Goal: Task Accomplishment & Management: Use online tool/utility

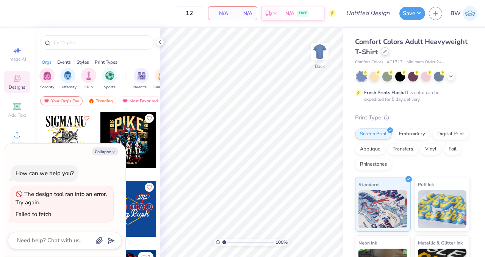
click at [386, 51] on icon at bounding box center [385, 52] width 4 height 4
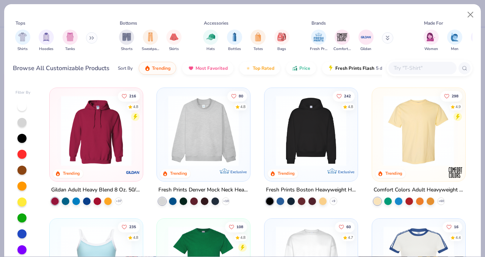
type textarea "x"
click at [404, 71] on input "text" at bounding box center [422, 68] width 58 height 9
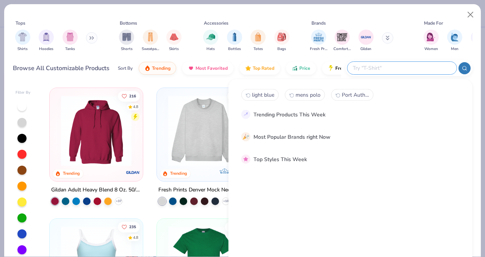
paste input "Office of Undergraduate Research & Fellowships"
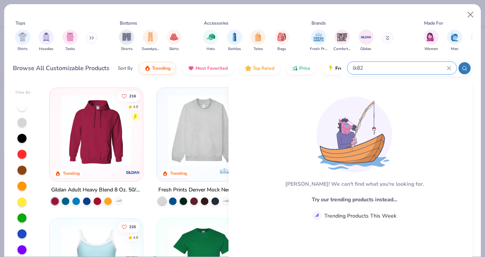
type input "lk825"
click at [452, 68] on div "lk825" at bounding box center [401, 68] width 109 height 12
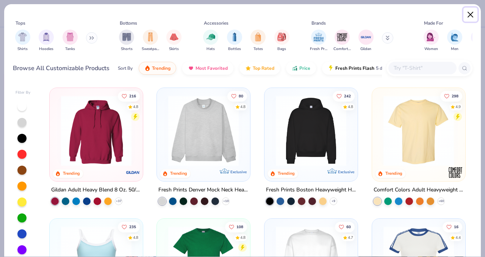
click at [472, 14] on button "Close" at bounding box center [470, 15] width 14 height 14
type textarea "x"
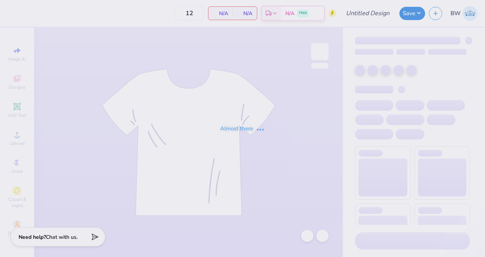
drag, startPoint x: 0, startPoint y: 0, endPoint x: 358, endPoint y: 132, distance: 381.2
click at [358, 132] on div "Almost there" at bounding box center [242, 128] width 485 height 257
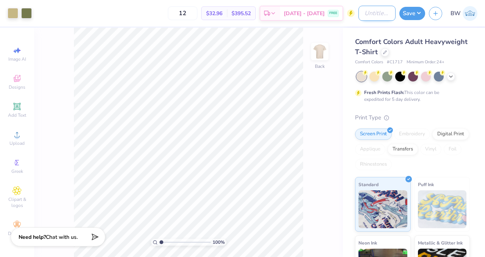
click at [372, 15] on input "Design Title" at bounding box center [376, 13] width 37 height 15
type input "Beacon Hall Fall 25 Tees"
click at [321, 55] on img at bounding box center [319, 51] width 30 height 30
click at [320, 52] on img at bounding box center [319, 51] width 30 height 30
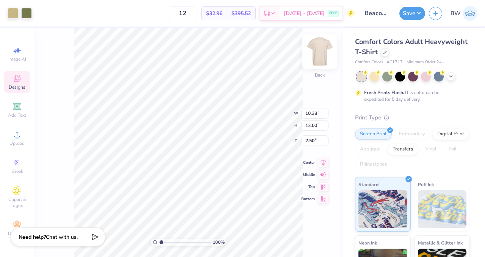
click at [319, 62] on img at bounding box center [319, 51] width 30 height 30
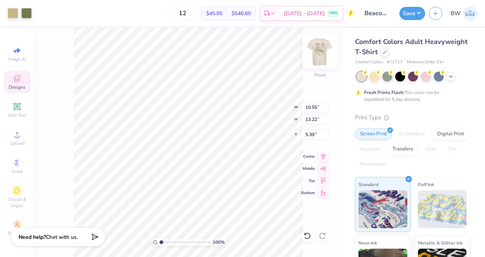
type input "5.39"
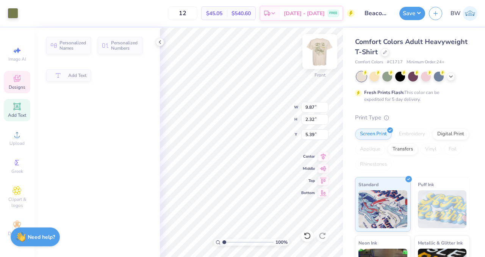
type input "9.87"
type input "2.32"
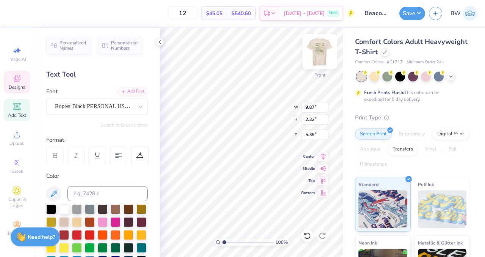
scroll to position [6, 2]
type textarea "Beacon Hall"
type input "3.34"
type input "1.01"
type input "7.64"
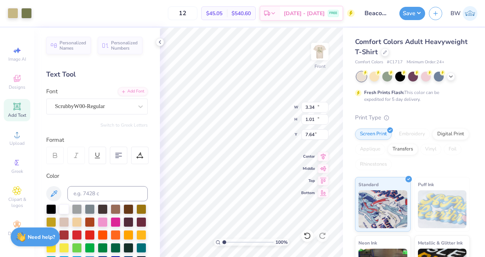
type input "11.84"
type input "13.09"
type input "5.52"
type textarea "Fall"
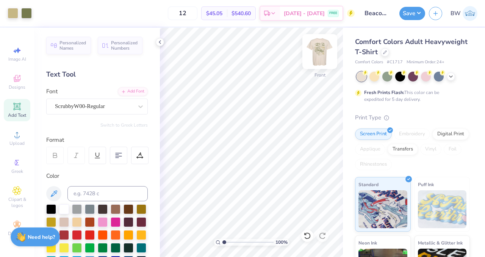
click at [324, 57] on img at bounding box center [319, 51] width 30 height 30
click at [389, 52] on div at bounding box center [384, 51] width 8 height 8
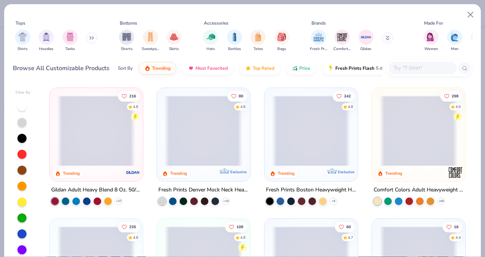
click at [409, 187] on div "Comfort Colors Adult Heavyweight T-Shirt" at bounding box center [418, 189] width 90 height 9
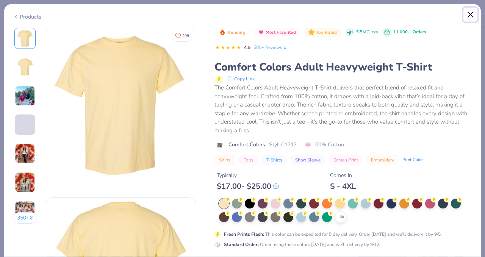
click at [471, 16] on button "Close" at bounding box center [470, 15] width 14 height 14
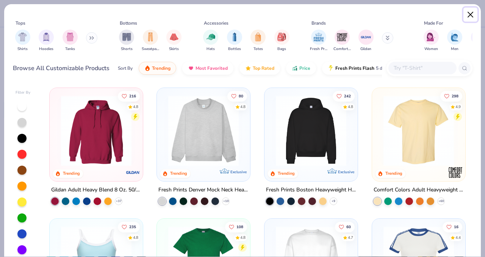
click at [467, 14] on button "Close" at bounding box center [470, 15] width 14 height 14
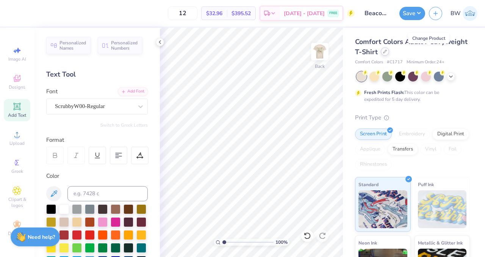
click at [386, 50] on icon at bounding box center [385, 52] width 4 height 4
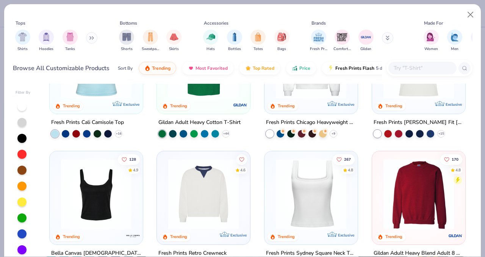
scroll to position [236, 0]
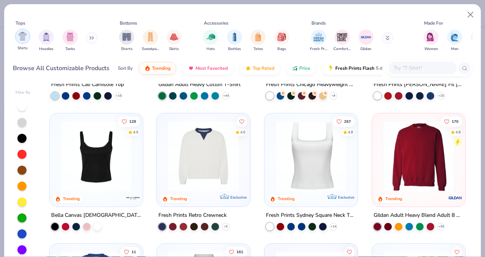
click at [20, 41] on div "filter for Shirts" at bounding box center [22, 36] width 15 height 15
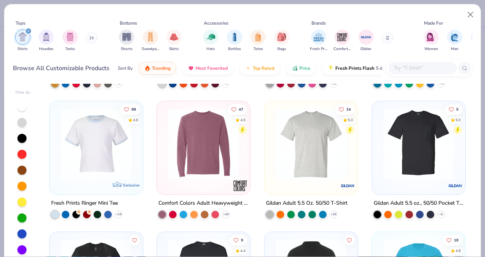
scroll to position [513, 0]
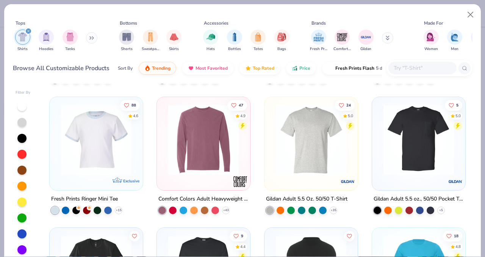
click at [398, 65] on input "text" at bounding box center [422, 68] width 58 height 9
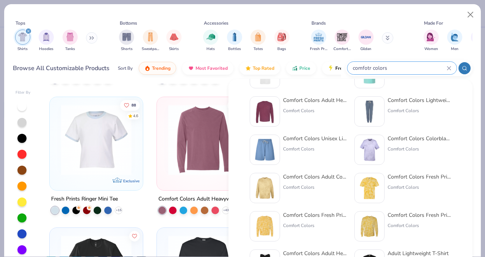
scroll to position [0, 0]
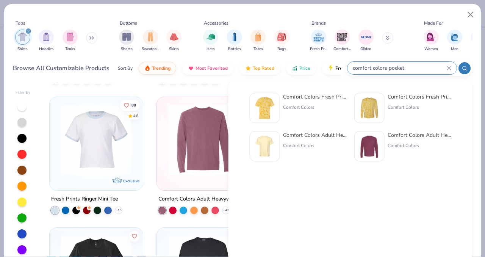
type input "comfort colors pocket"
click at [315, 136] on div "Comfort Colors Adult Heavyweight RS Pocket T-Shirt" at bounding box center [315, 135] width 64 height 8
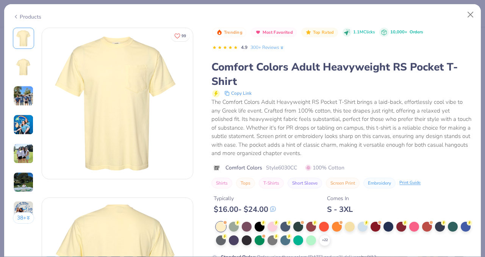
scroll to position [241, 0]
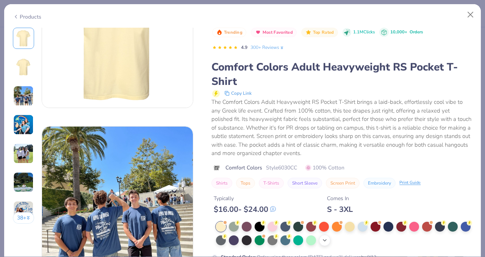
click at [327, 237] on icon at bounding box center [324, 240] width 6 height 6
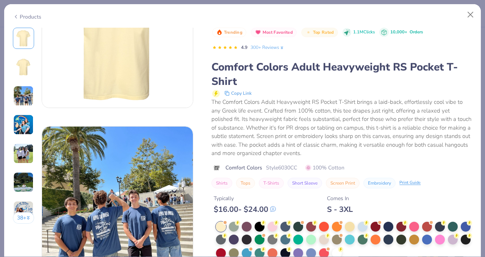
scroll to position [285, 0]
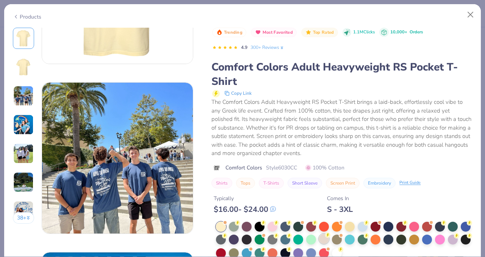
click at [329, 239] on div at bounding box center [324, 239] width 10 height 10
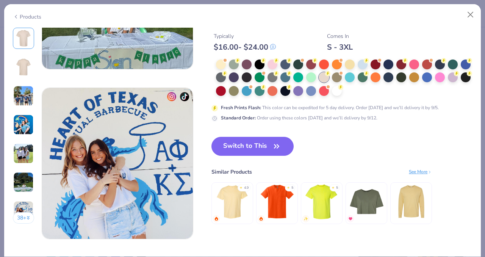
scroll to position [957, 0]
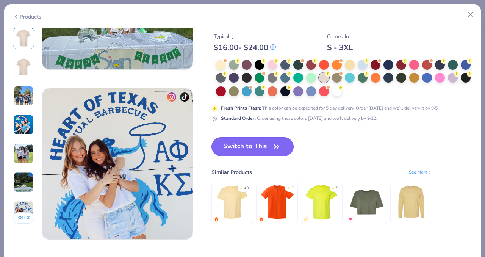
click at [252, 145] on button "Switch to This" at bounding box center [252, 146] width 82 height 19
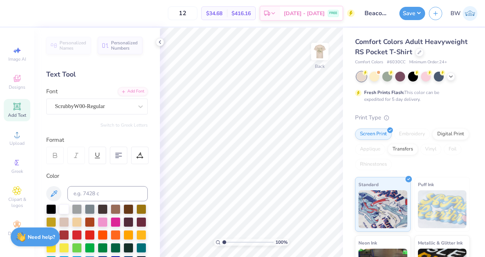
click at [429, 103] on div "Fresh Prints Flash: This color can be expedited for 5 day delivery." at bounding box center [410, 96] width 93 height 14
click at [376, 13] on input "Beacon Hall Fall 25 Tees" at bounding box center [376, 13] width 37 height 15
click at [406, 14] on button "Save" at bounding box center [412, 12] width 26 height 13
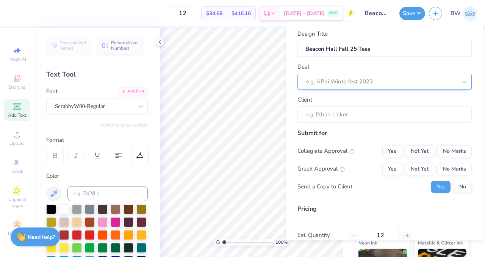
click at [368, 84] on div at bounding box center [381, 81] width 151 height 10
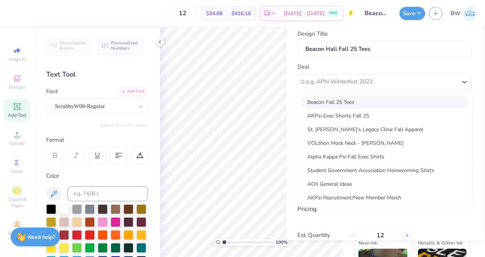
click at [341, 102] on div "Beacon Fall 25 Tees" at bounding box center [384, 102] width 168 height 12
type input "Ag Culbreath"
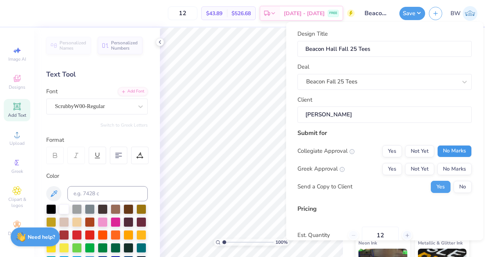
click at [448, 150] on button "No Marks" at bounding box center [454, 151] width 34 height 12
click at [453, 165] on button "No Marks" at bounding box center [454, 169] width 34 height 12
click at [457, 186] on button "No" at bounding box center [462, 187] width 18 height 12
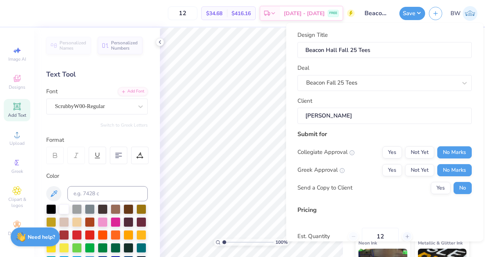
scroll to position [70, 0]
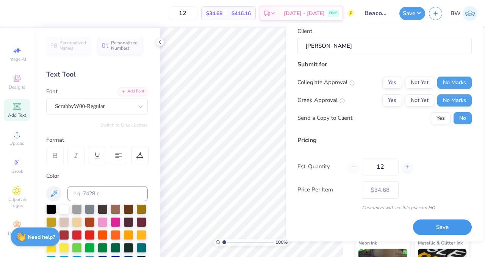
click at [423, 230] on button "Save" at bounding box center [442, 227] width 59 height 16
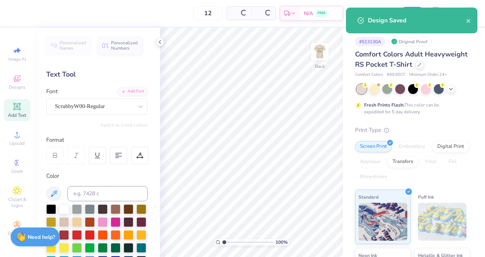
type input "$34.68"
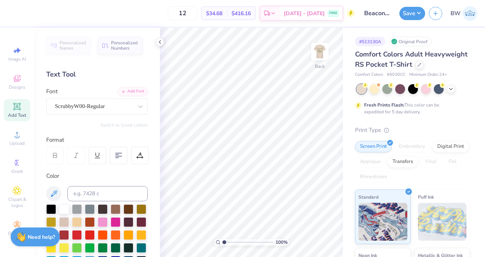
scroll to position [8, 0]
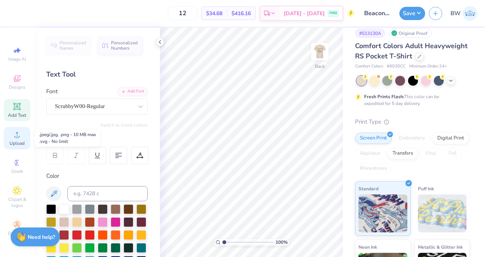
click at [20, 144] on span "Upload" at bounding box center [16, 143] width 15 height 6
click at [411, 16] on button "Save" at bounding box center [412, 12] width 26 height 13
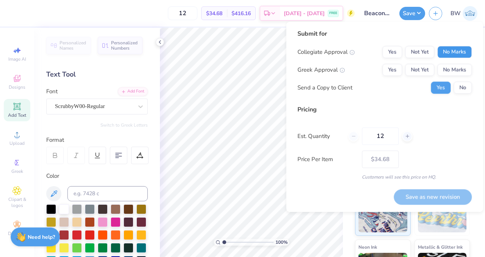
click at [464, 55] on button "No Marks" at bounding box center [454, 52] width 34 height 12
click at [464, 61] on div "Collegiate Approval Yes Not Yet No Marks Greek Approval Yes Not Yet No Marks Se…" at bounding box center [384, 70] width 174 height 48
click at [461, 71] on button "No Marks" at bounding box center [454, 70] width 34 height 12
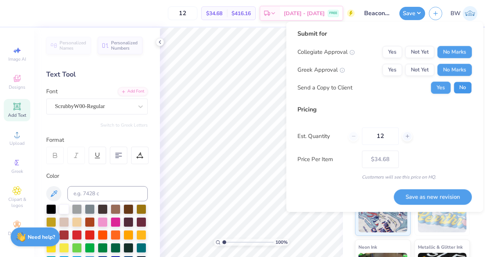
click at [466, 87] on button "No" at bounding box center [462, 87] width 18 height 12
click at [447, 195] on button "Save as new revision" at bounding box center [432, 197] width 78 height 16
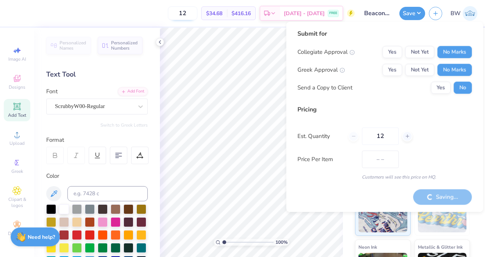
type input "$34.68"
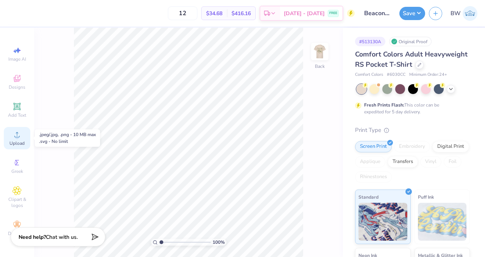
click at [20, 137] on icon at bounding box center [16, 134] width 9 height 9
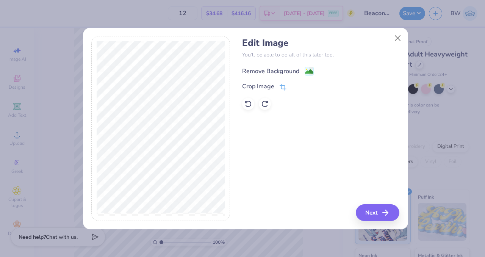
click at [306, 69] on image at bounding box center [309, 71] width 8 height 8
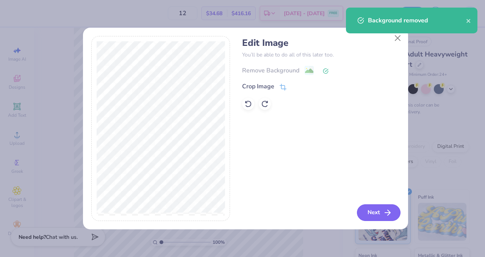
click at [379, 215] on button "Next" at bounding box center [379, 212] width 44 height 17
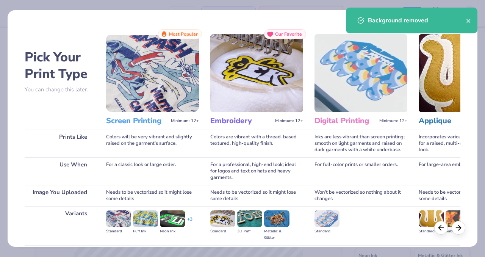
scroll to position [83, 0]
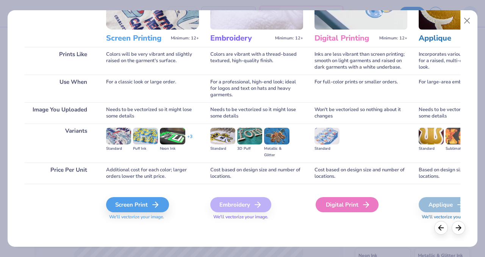
click at [335, 201] on div "Digital Print" at bounding box center [346, 204] width 63 height 15
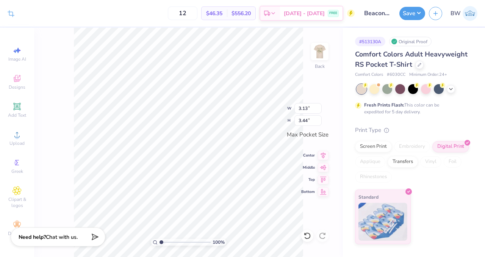
type input "2.42"
type input "2.65"
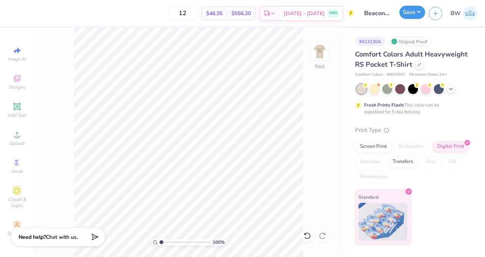
click at [407, 15] on button "Save" at bounding box center [412, 12] width 26 height 13
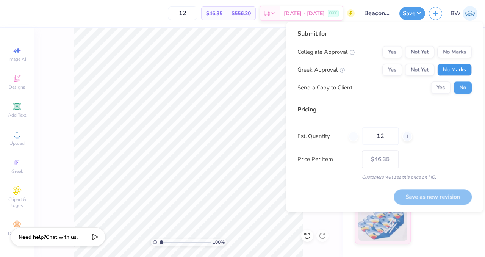
click at [446, 70] on button "No Marks" at bounding box center [454, 70] width 34 height 12
click at [444, 52] on button "No Marks" at bounding box center [454, 52] width 34 height 12
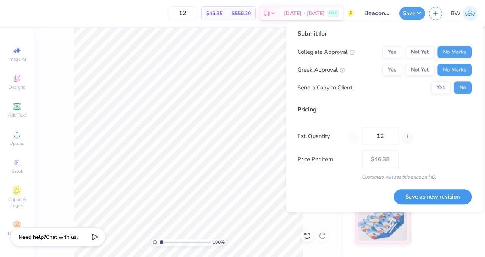
click at [427, 198] on button "Save as new revision" at bounding box center [432, 197] width 78 height 16
type input "$46.35"
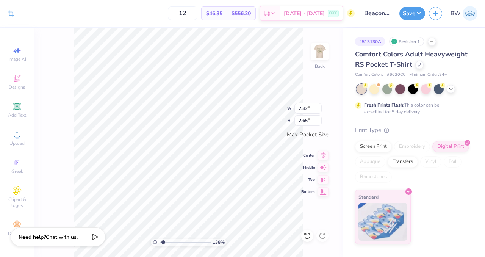
type input "1.38497453356445"
type input "2.72"
type input "2.98"
type input "1.38497453356445"
type input "2.86"
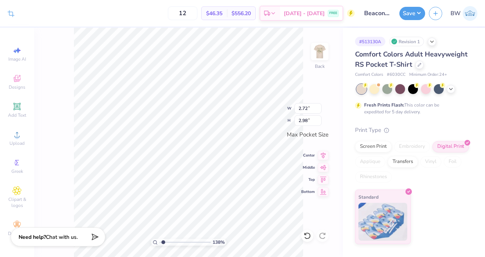
type input "3.13"
click at [408, 16] on button "Save" at bounding box center [412, 12] width 26 height 13
type input "1.38497453356445"
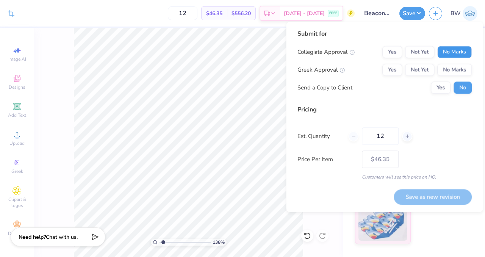
click at [463, 47] on button "No Marks" at bounding box center [454, 52] width 34 height 12
click at [464, 66] on button "No Marks" at bounding box center [454, 70] width 34 height 12
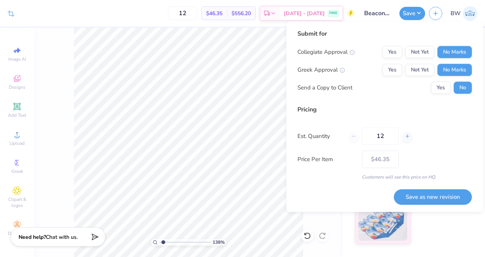
click at [441, 188] on div "Save as new revision" at bounding box center [432, 192] width 78 height 24
click at [441, 195] on button "Save as new revision" at bounding box center [432, 197] width 78 height 16
type input "$46.35"
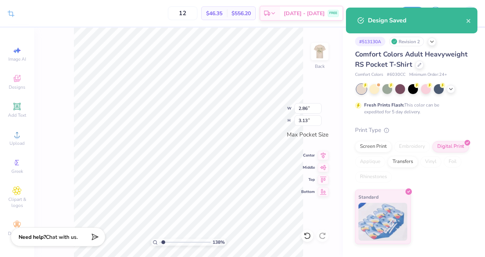
type input "1.38497453356445"
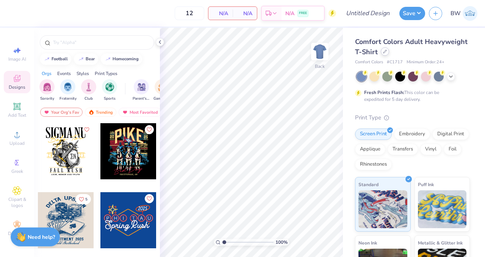
click at [389, 53] on div at bounding box center [384, 51] width 8 height 8
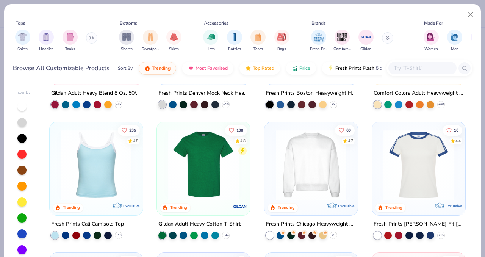
scroll to position [100, 0]
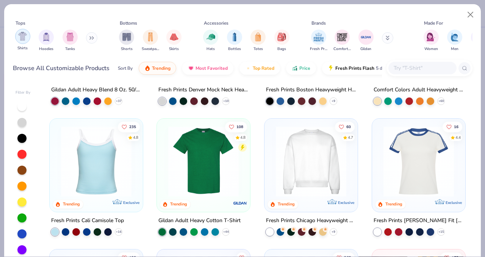
click at [17, 40] on div "filter for Shirts" at bounding box center [22, 36] width 15 height 15
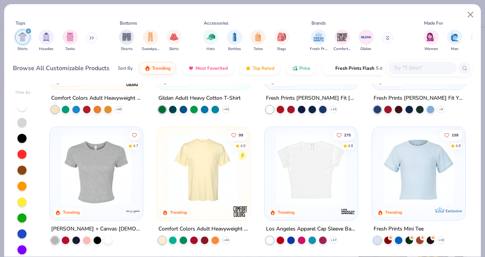
scroll to position [95, 0]
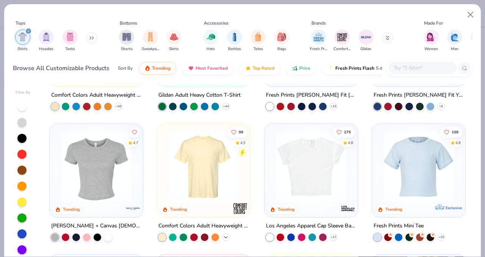
click at [224, 235] on icon at bounding box center [226, 237] width 6 height 6
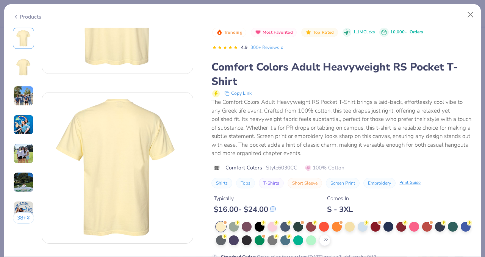
scroll to position [106, 0]
click at [327, 238] on icon at bounding box center [324, 240] width 6 height 6
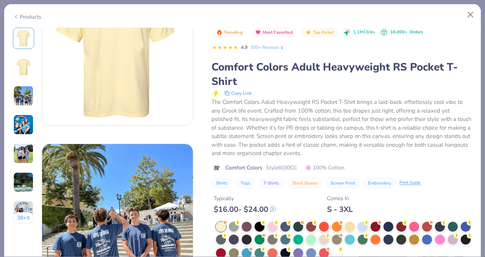
scroll to position [324, 0]
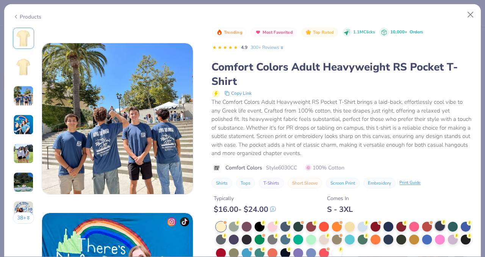
click at [439, 224] on div at bounding box center [440, 226] width 10 height 10
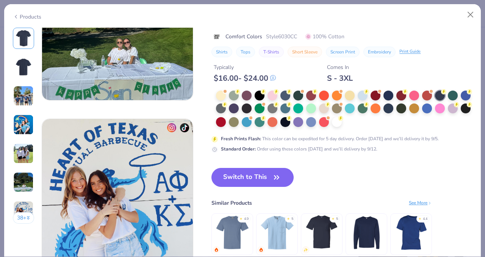
scroll to position [927, 0]
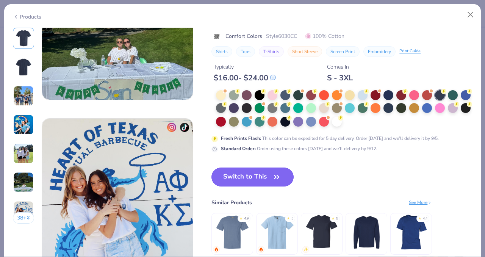
click at [247, 173] on button "Switch to This" at bounding box center [252, 176] width 82 height 19
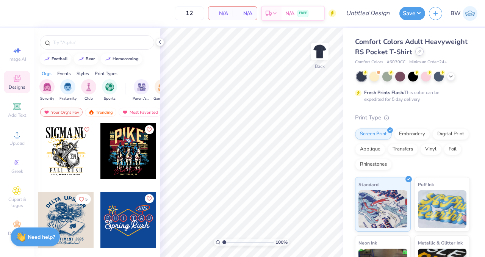
click at [415, 56] on div at bounding box center [419, 51] width 8 height 8
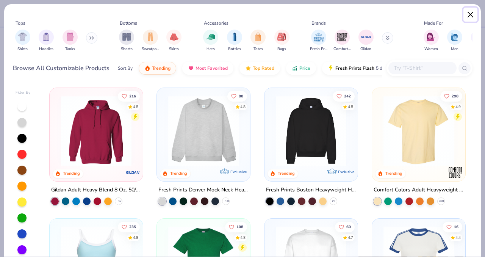
click at [469, 16] on button "Close" at bounding box center [470, 15] width 14 height 14
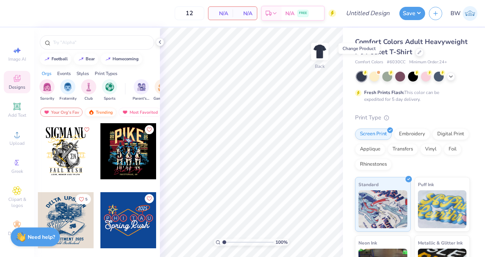
scroll to position [0, 43]
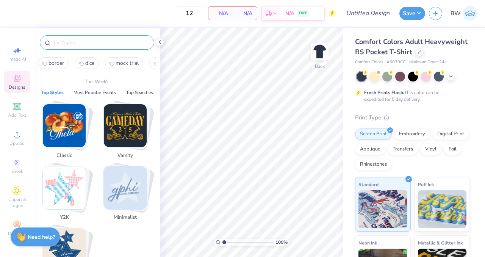
click at [80, 44] on input "text" at bounding box center [100, 43] width 97 height 8
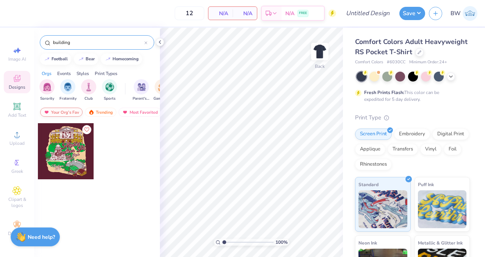
type input "building"
click at [55, 109] on div "Your Org's Fav" at bounding box center [61, 112] width 42 height 9
click at [123, 44] on input "building" at bounding box center [98, 43] width 92 height 8
click at [145, 147] on div at bounding box center [128, 157] width 57 height 69
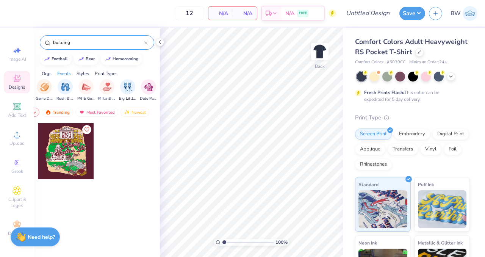
scroll to position [0, 122]
click at [75, 42] on input "building" at bounding box center [98, 43] width 92 height 8
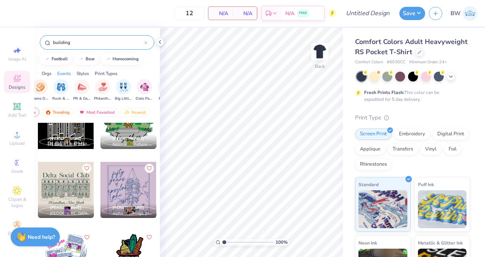
scroll to position [582, 0]
click at [56, 185] on div at bounding box center [66, 189] width 56 height 56
click at [320, 58] on img at bounding box center [319, 51] width 30 height 30
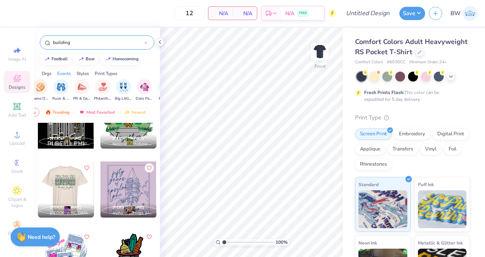
click at [38, 186] on div at bounding box center [10, 189] width 56 height 56
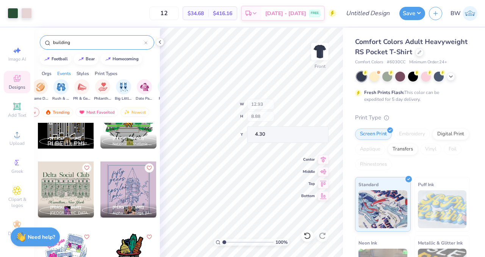
type input "4.30"
type input "5.37"
type input "11.46"
type input "7.87"
type input "6.38"
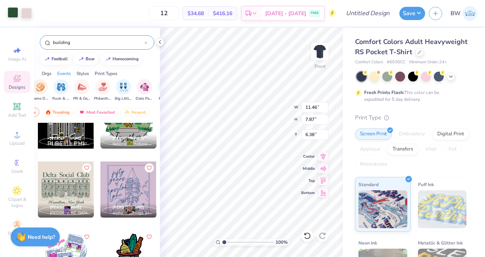
click at [15, 17] on div at bounding box center [13, 12] width 11 height 11
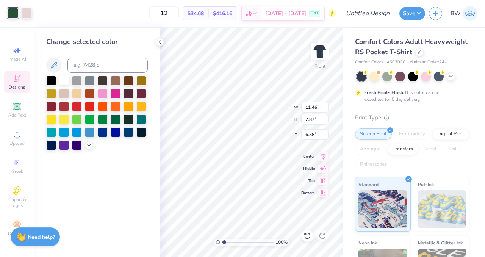
click at [65, 83] on div at bounding box center [64, 80] width 10 height 10
click at [28, 14] on div at bounding box center [26, 12] width 11 height 11
click at [50, 80] on div at bounding box center [51, 80] width 10 height 10
click at [78, 91] on div at bounding box center [77, 93] width 10 height 10
click at [103, 129] on div at bounding box center [103, 131] width 10 height 10
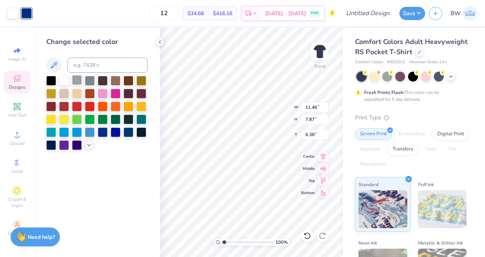
click at [78, 81] on div at bounding box center [77, 80] width 10 height 10
click at [92, 79] on div at bounding box center [90, 80] width 10 height 10
click at [88, 139] on div at bounding box center [96, 113] width 101 height 74
click at [89, 146] on icon at bounding box center [89, 144] width 6 height 6
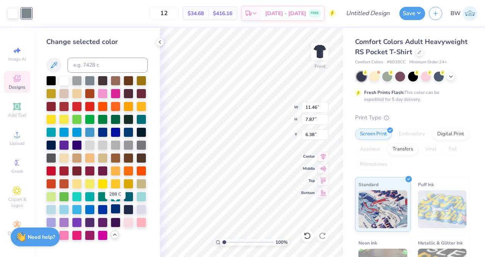
click at [113, 208] on div at bounding box center [116, 209] width 10 height 10
click at [306, 235] on icon at bounding box center [307, 236] width 8 height 8
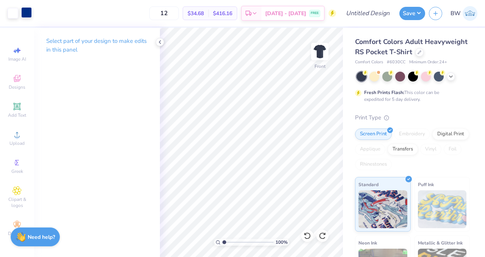
click at [28, 14] on div at bounding box center [26, 12] width 11 height 11
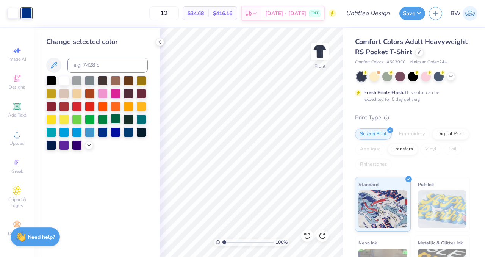
click at [115, 120] on div at bounding box center [116, 119] width 10 height 10
click at [449, 79] on icon at bounding box center [450, 76] width 6 height 6
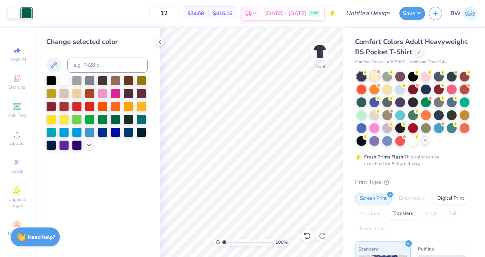
click at [371, 81] on div at bounding box center [374, 76] width 10 height 10
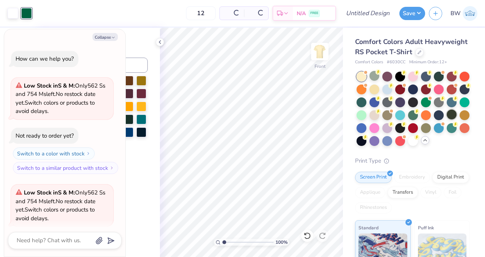
scroll to position [58, 0]
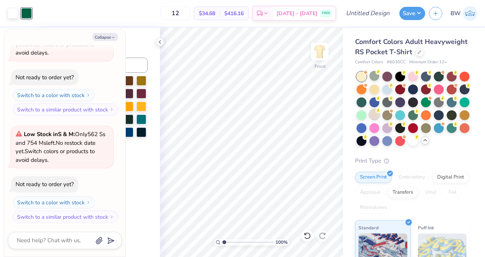
click at [379, 119] on div at bounding box center [374, 114] width 10 height 10
click at [15, 14] on div at bounding box center [13, 13] width 11 height 11
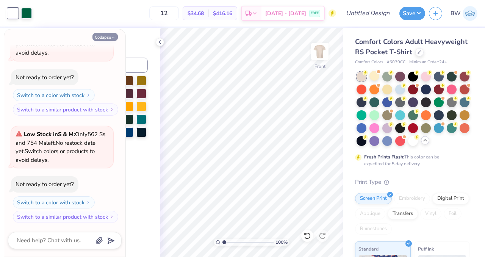
click at [102, 37] on button "Collapse" at bounding box center [104, 37] width 25 height 8
type textarea "x"
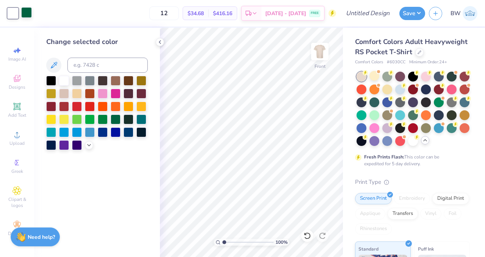
click at [76, 132] on div at bounding box center [77, 132] width 10 height 10
click at [28, 13] on div at bounding box center [26, 12] width 11 height 11
click at [63, 81] on div at bounding box center [64, 81] width 10 height 10
click at [15, 15] on div at bounding box center [13, 12] width 11 height 11
click at [118, 118] on div at bounding box center [116, 119] width 10 height 10
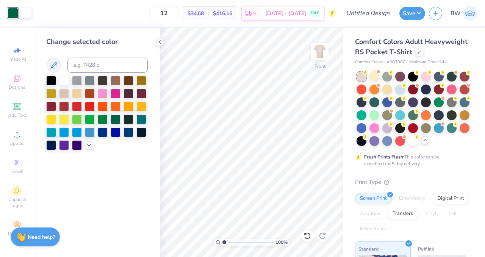
click at [25, 14] on div at bounding box center [26, 12] width 11 height 11
click at [75, 93] on div at bounding box center [77, 93] width 10 height 10
click at [64, 95] on div at bounding box center [64, 93] width 10 height 10
click at [91, 145] on icon at bounding box center [89, 144] width 6 height 6
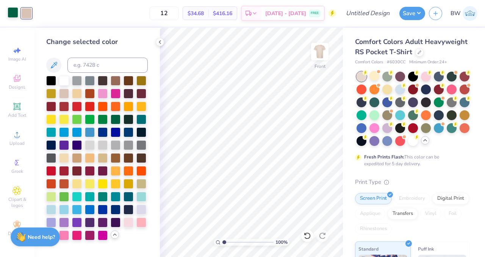
click at [129, 134] on div at bounding box center [128, 132] width 10 height 10
click at [16, 15] on div at bounding box center [13, 12] width 11 height 11
click at [65, 84] on div at bounding box center [64, 80] width 10 height 10
click at [430, 94] on div at bounding box center [426, 89] width 10 height 10
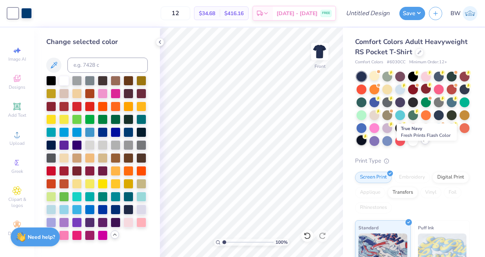
click at [366, 145] on div at bounding box center [361, 140] width 10 height 10
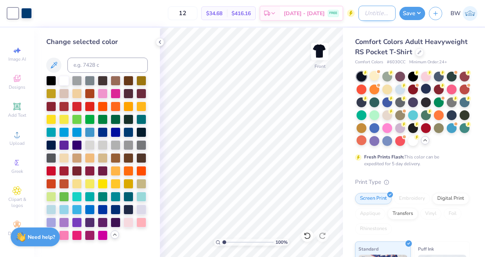
click at [358, 16] on input "Design Title" at bounding box center [376, 13] width 37 height 15
type input "Poplar Hall Fall 25 Tees"
click at [434, 57] on div "Comfort Colors Adult Heavyweight RS Pocket T-Shirt" at bounding box center [412, 47] width 115 height 20
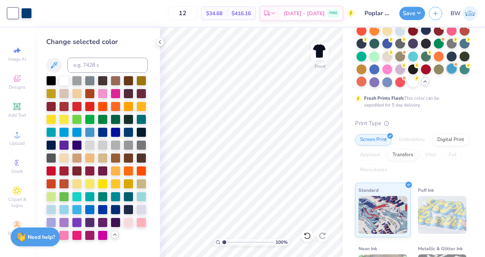
scroll to position [63, 0]
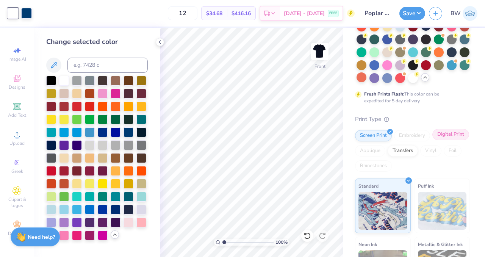
click at [374, 171] on div "Screen Print Embroidery Digital Print Applique Transfers Vinyl Foil Rhinestones" at bounding box center [412, 151] width 115 height 42
click at [432, 140] on div "Digital Print" at bounding box center [450, 134] width 37 height 11
click at [386, 136] on div "Comfort Colors Adult Heavyweight RS Pocket T-Shirt Comfort Colors # 6030CC Mini…" at bounding box center [412, 162] width 115 height 376
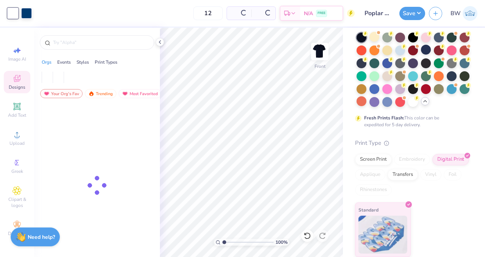
scroll to position [62, 0]
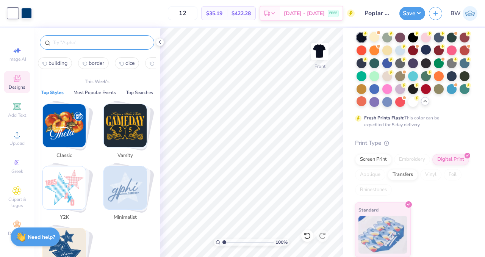
click at [87, 41] on input "text" at bounding box center [100, 43] width 97 height 8
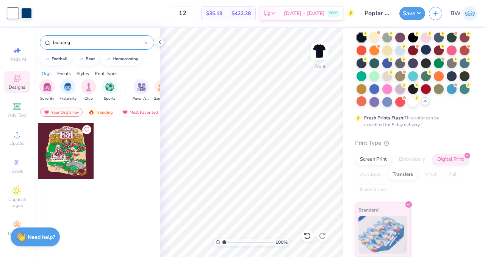
type input "building"
drag, startPoint x: 120, startPoint y: 150, endPoint x: 106, endPoint y: 155, distance: 15.0
click at [106, 155] on div at bounding box center [128, 157] width 57 height 69
click at [88, 42] on input "building" at bounding box center [98, 43] width 92 height 8
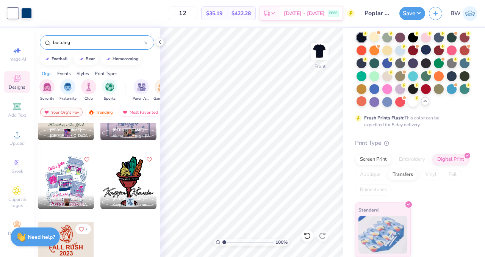
scroll to position [656, 0]
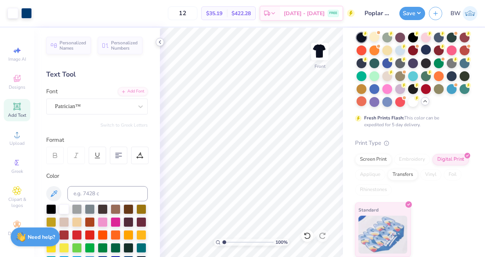
click at [160, 39] on icon at bounding box center [160, 42] width 6 height 6
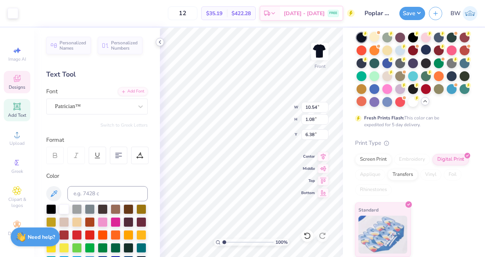
scroll to position [6, 1]
type textarea "Poplar Social Club"
type input "8.30"
type input "0.94"
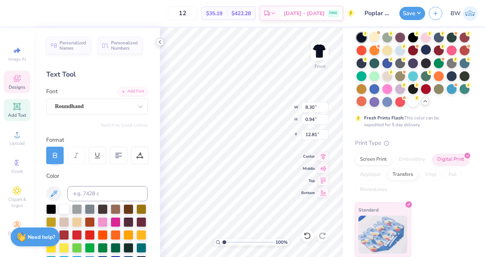
type input "12.81"
type textarea "Knoxville, Tennessee"
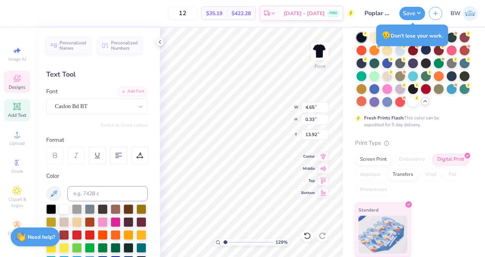
scroll to position [6, 2]
type input "1.2860632807745"
type textarea "Delta elta Delta, est. 1888"
type input "1.2860632807745"
type textarea "Delta lta Delta, est. 1888"
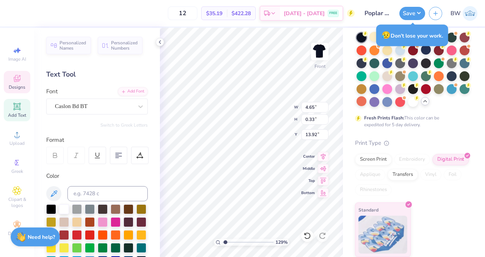
type input "1.2860632807745"
type textarea "Delta ta Delta, est. 1888"
type input "1.2860632807745"
type textarea "Delta a Delta, est. 1888"
type input "1.2860632807745"
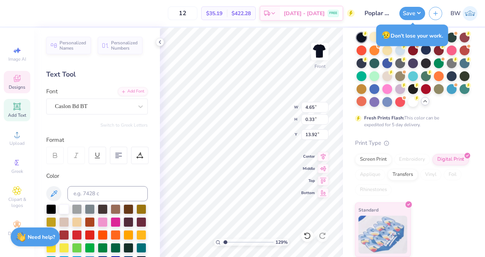
type textarea "Delta Delta, est. 1888"
type input "1.2860632807745"
type textarea "Delta Delta, est. 1888"
type input "1.2860632807745"
type textarea "Delta elta, est. 1888"
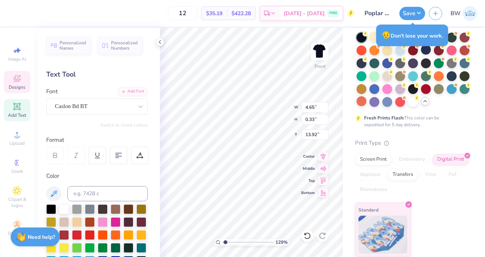
type input "1.2860632807745"
type textarea "Delta lta, est. 1888"
type input "1.2860632807745"
type textarea "Delta ta, est. 1888"
type input "1.2860632807745"
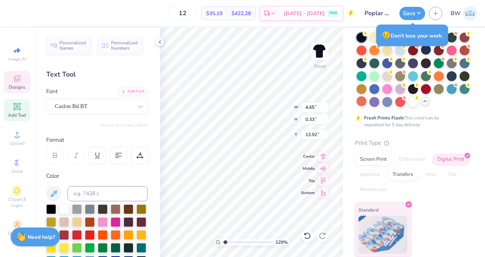
type textarea "Delta a, est. 1888"
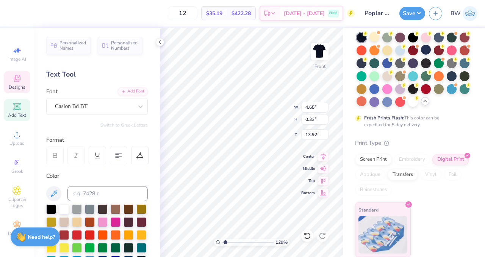
type input "1.2860632807745"
type textarea "Delta , est. 1888"
type input "1.2860632807745"
type textarea "Delt, est. 1888"
type input "1.2860632807745"
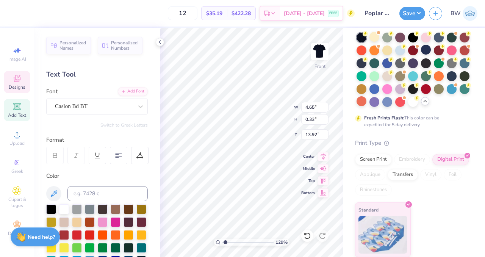
type textarea "Del, est. 1888"
type input "1.2860632807745"
type textarea "De, est. 1888"
type input "1.2860632807745"
type textarea "D, est. 1888"
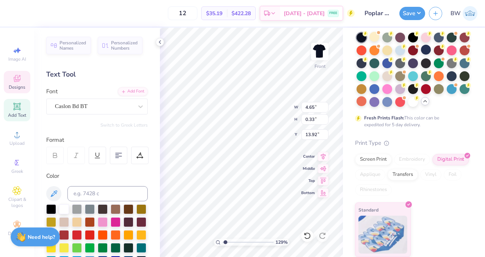
scroll to position [6, 1]
type input "1.2860632807745"
type textarea ", est. 1888"
type input "1.2860632807745"
type textarea "P, est. 1888"
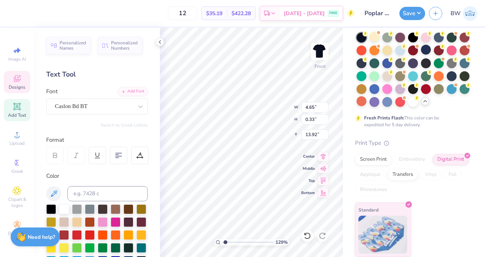
type input "1.2860632807745"
type textarea "Pop, est. 1888"
type input "1.2860632807745"
type textarea "Popl, est. 1888"
type input "1.2860632807745"
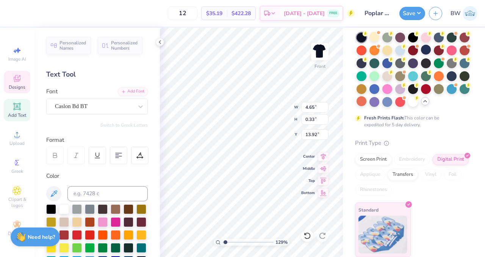
type textarea "Popla, est. 1888"
type input "1.2860632807745"
type textarea "Poplar , est. 1888"
type input "1.2860632807745"
type textarea "Poplar H, est. 1888"
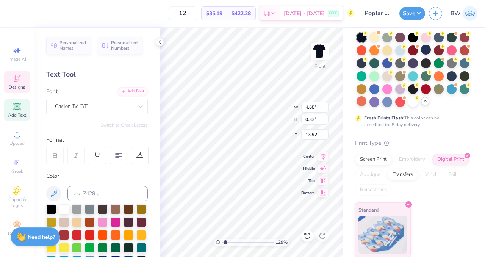
type input "1.2860632807745"
type textarea "Poplar Hal, est. 1888"
type input "1.2860632807745"
type textarea "Poplar Hall, est. 1888"
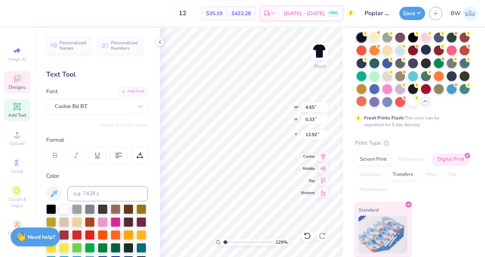
type input "1.2860632807745"
type textarea "Poplar Hall, est. 188"
type input "1.2860632807745"
type textarea "Poplar Hall, est. 18"
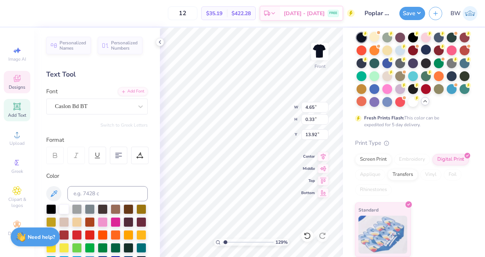
type input "1.2860632807745"
type textarea "Poplar Hall, est. 1"
type input "1.2860632807745"
type textarea "Poplar Hall, est."
type input "1.2860632807745"
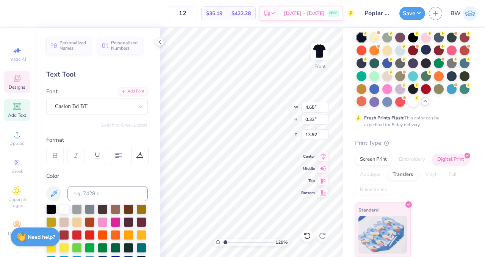
type textarea "Poplar Hall, est. 202"
type input "1.2860632807745"
type textarea "Poplar Hall, est. 2025"
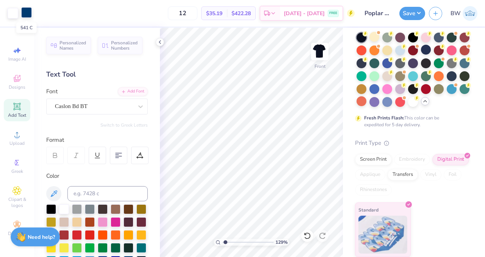
click at [26, 10] on div at bounding box center [26, 12] width 11 height 11
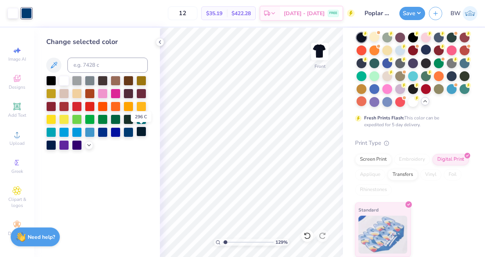
click at [144, 134] on div at bounding box center [141, 131] width 10 height 10
click at [159, 43] on icon at bounding box center [160, 42] width 6 height 6
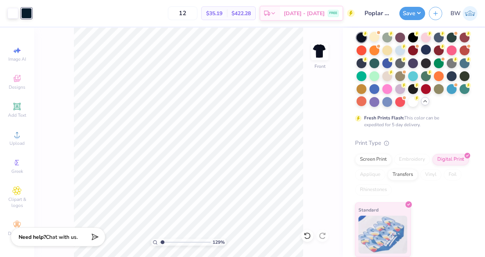
click at [454, 156] on div "Screen Print Embroidery Digital Print Applique Transfers Vinyl Foil Rhinestones" at bounding box center [412, 175] width 115 height 42
click at [315, 59] on img at bounding box center [319, 51] width 15 height 15
click at [17, 84] on span "Designs" at bounding box center [17, 87] width 17 height 6
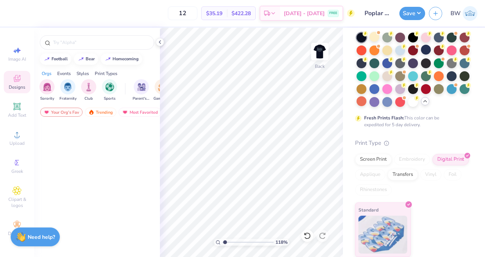
type input "1.17674446021577"
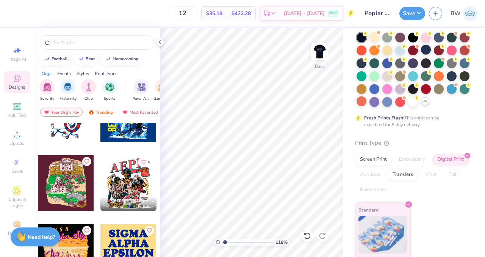
scroll to position [182, 0]
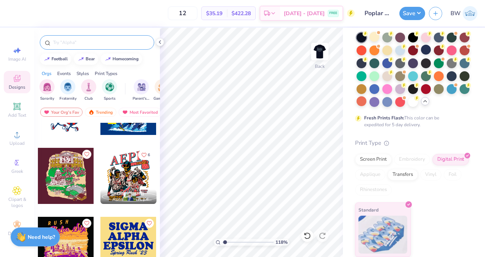
click at [88, 41] on input "text" at bounding box center [100, 43] width 97 height 8
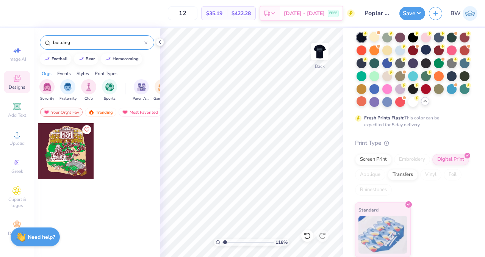
type input "building"
click at [120, 133] on div at bounding box center [128, 157] width 57 height 69
click at [100, 43] on input "building" at bounding box center [98, 43] width 92 height 8
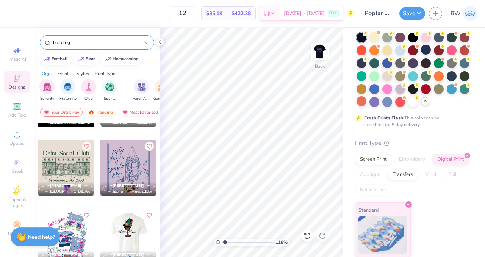
scroll to position [603, 0]
click at [161, 42] on icon at bounding box center [160, 42] width 6 height 6
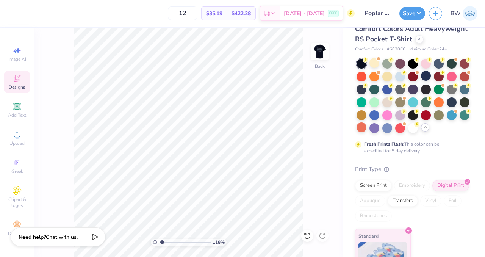
scroll to position [0, 0]
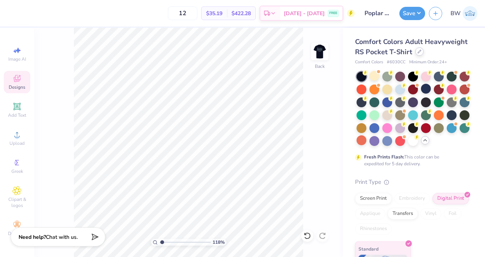
click at [415, 56] on div at bounding box center [419, 51] width 8 height 8
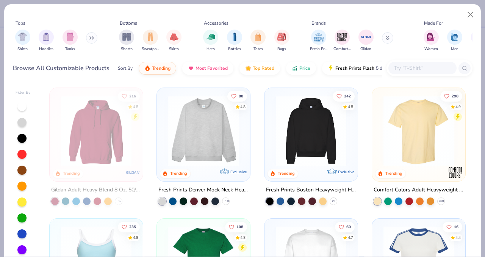
click at [394, 150] on img at bounding box center [418, 130] width 78 height 70
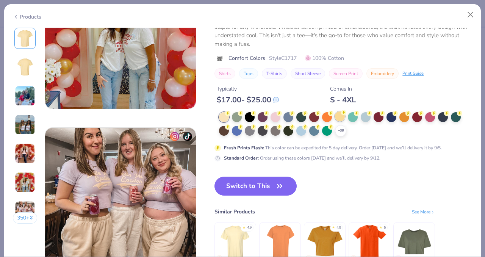
scroll to position [925, 0]
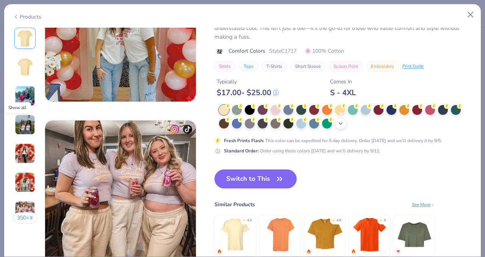
click at [342, 124] on icon at bounding box center [340, 123] width 6 height 6
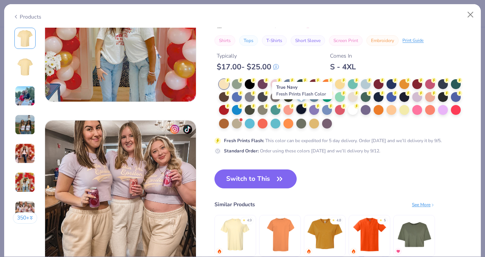
click at [299, 110] on div at bounding box center [301, 109] width 10 height 10
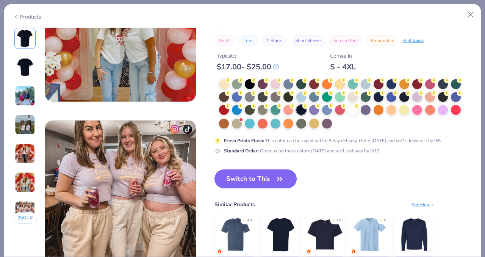
click at [254, 178] on button "Switch to This" at bounding box center [255, 178] width 82 height 19
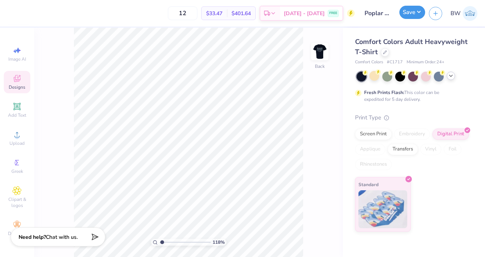
click at [405, 16] on button "Save" at bounding box center [412, 12] width 26 height 13
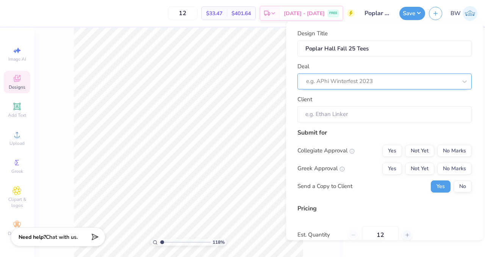
click at [352, 84] on div at bounding box center [381, 81] width 151 height 10
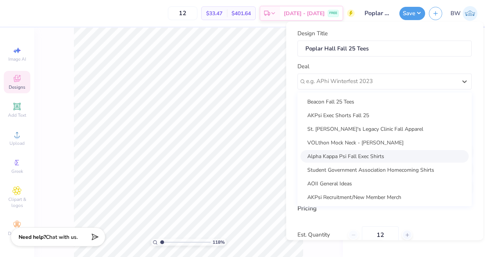
scroll to position [0, 0]
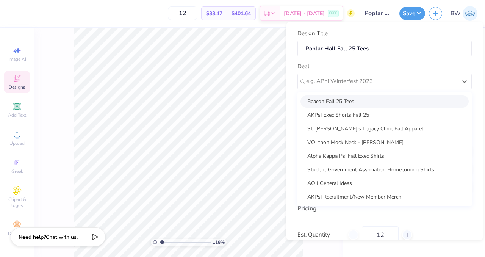
click at [390, 65] on div "Deal option Beacon Fall 25 Tees focused, 1 of 8. 8 results available. Use Up an…" at bounding box center [384, 75] width 174 height 27
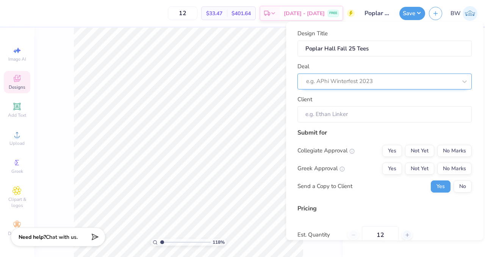
click at [365, 81] on div at bounding box center [381, 81] width 151 height 10
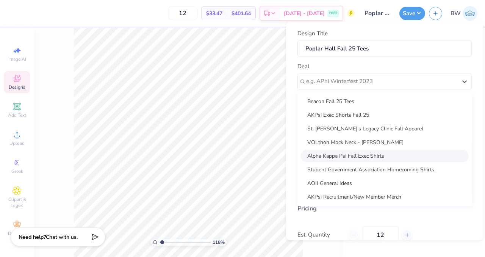
click at [290, 167] on div "Design Title Poplar Hall Fall 25 Tees Deal option Alpha Kappa Psi Fall Exec Shi…" at bounding box center [384, 131] width 197 height 218
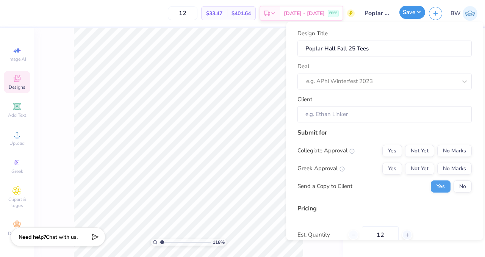
click at [420, 14] on button "Save" at bounding box center [412, 12] width 26 height 13
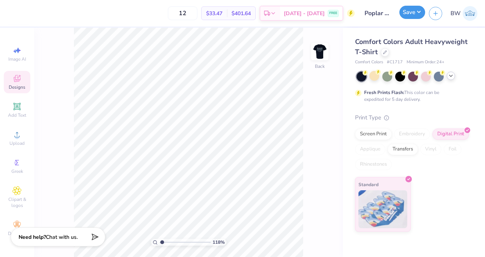
click at [414, 13] on button "Save" at bounding box center [412, 12] width 26 height 13
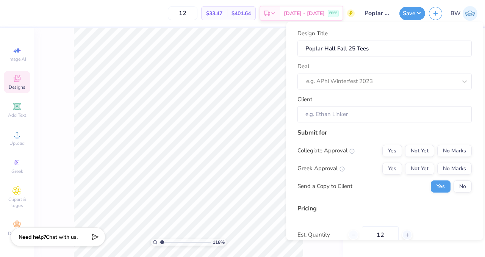
click at [386, 72] on div "Deal e.g. APhi Winterfest 2023" at bounding box center [384, 75] width 174 height 27
click at [363, 89] on div "e.g. APhi Winterfest 2023" at bounding box center [384, 81] width 174 height 16
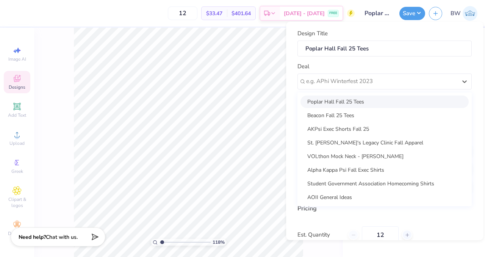
click at [348, 105] on div "Poplar Hall Fall 25 Tees" at bounding box center [384, 101] width 168 height 12
type input "1.17674446021577"
type input "Jake Dawes"
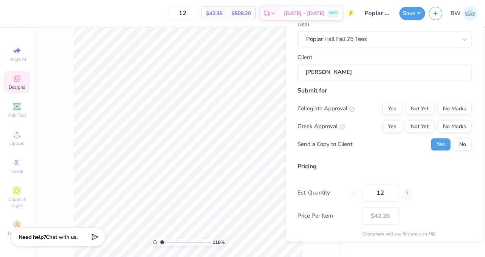
scroll to position [45, 0]
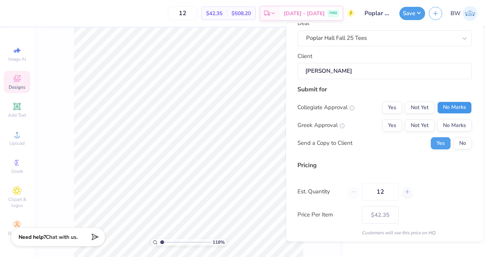
click at [464, 108] on button "No Marks" at bounding box center [454, 107] width 34 height 12
click at [449, 124] on button "No Marks" at bounding box center [454, 125] width 34 height 12
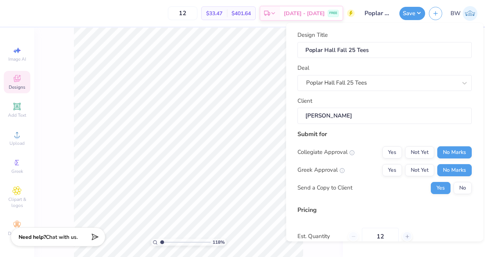
scroll to position [70, 0]
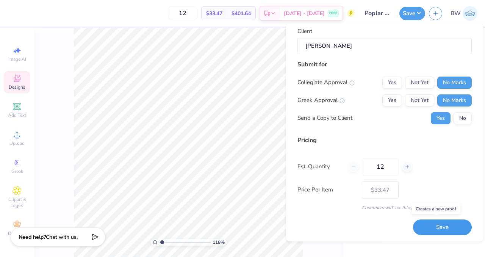
click at [424, 225] on button "Save" at bounding box center [442, 227] width 59 height 16
type input "$33.47"
type input "1.17674446021577"
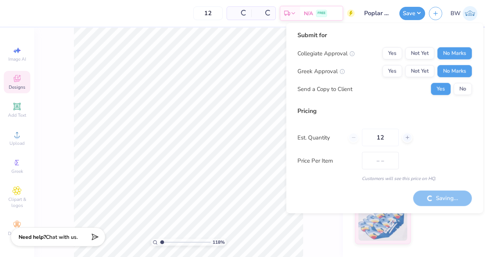
type input "$33.47"
type input "1.17674446021577"
type input "$33.47"
